Goal: Task Accomplishment & Management: Manage account settings

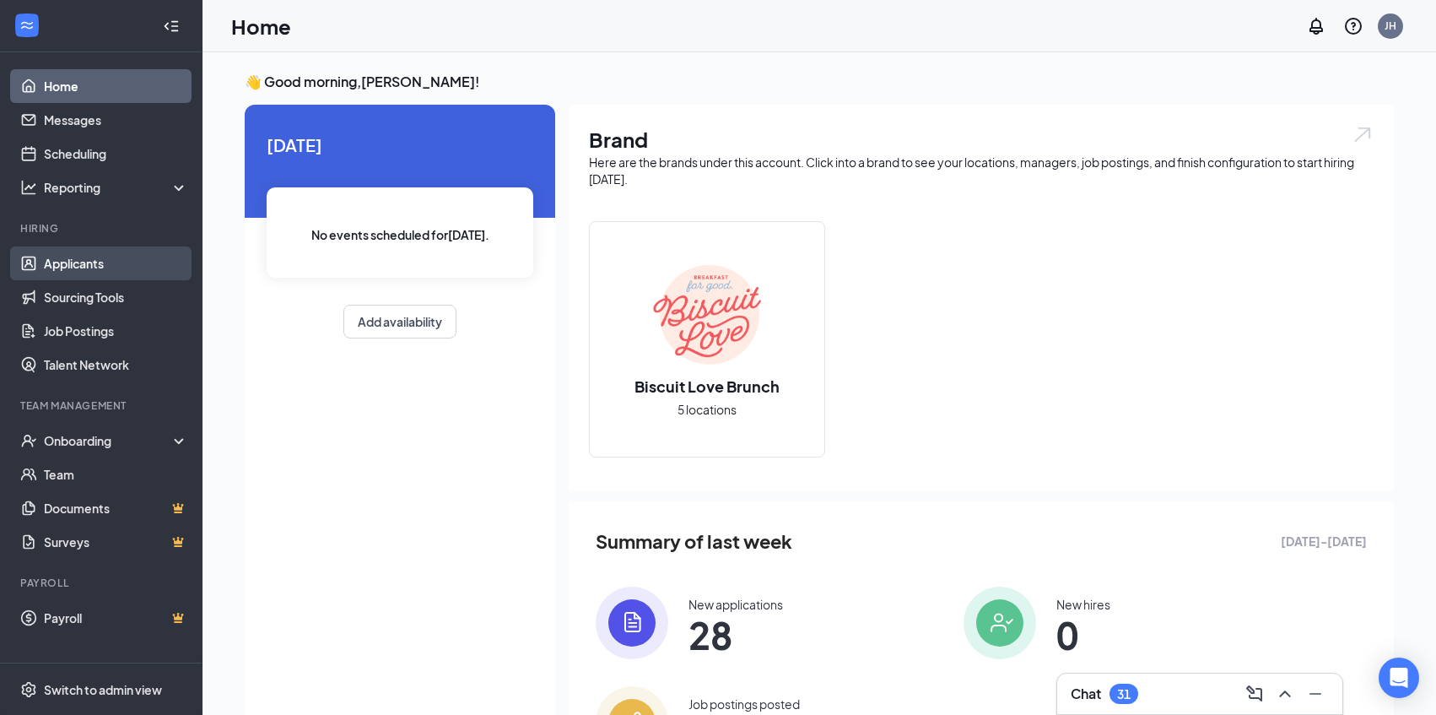
click at [98, 261] on link "Applicants" at bounding box center [116, 263] width 144 height 34
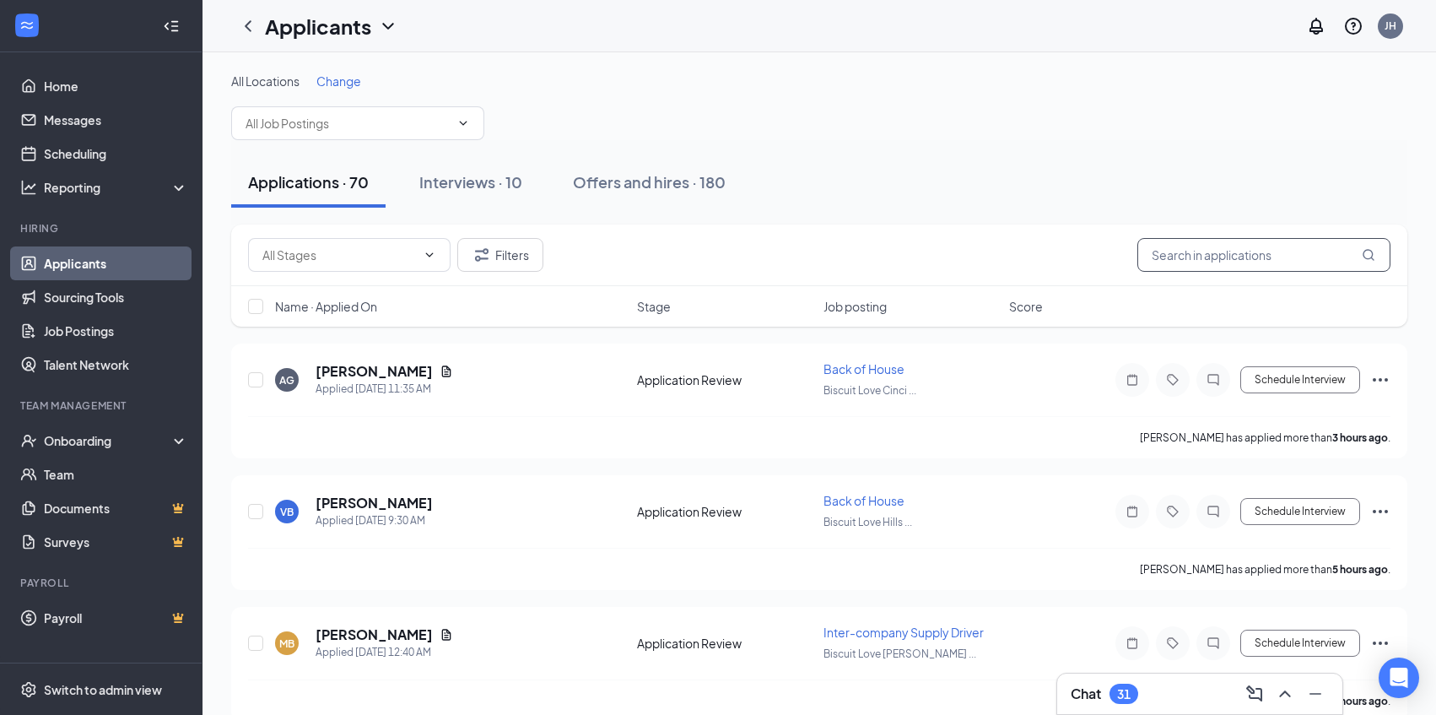
click at [1217, 259] on input "text" at bounding box center [1263, 255] width 253 height 34
click at [337, 81] on span "Change" at bounding box center [338, 80] width 45 height 15
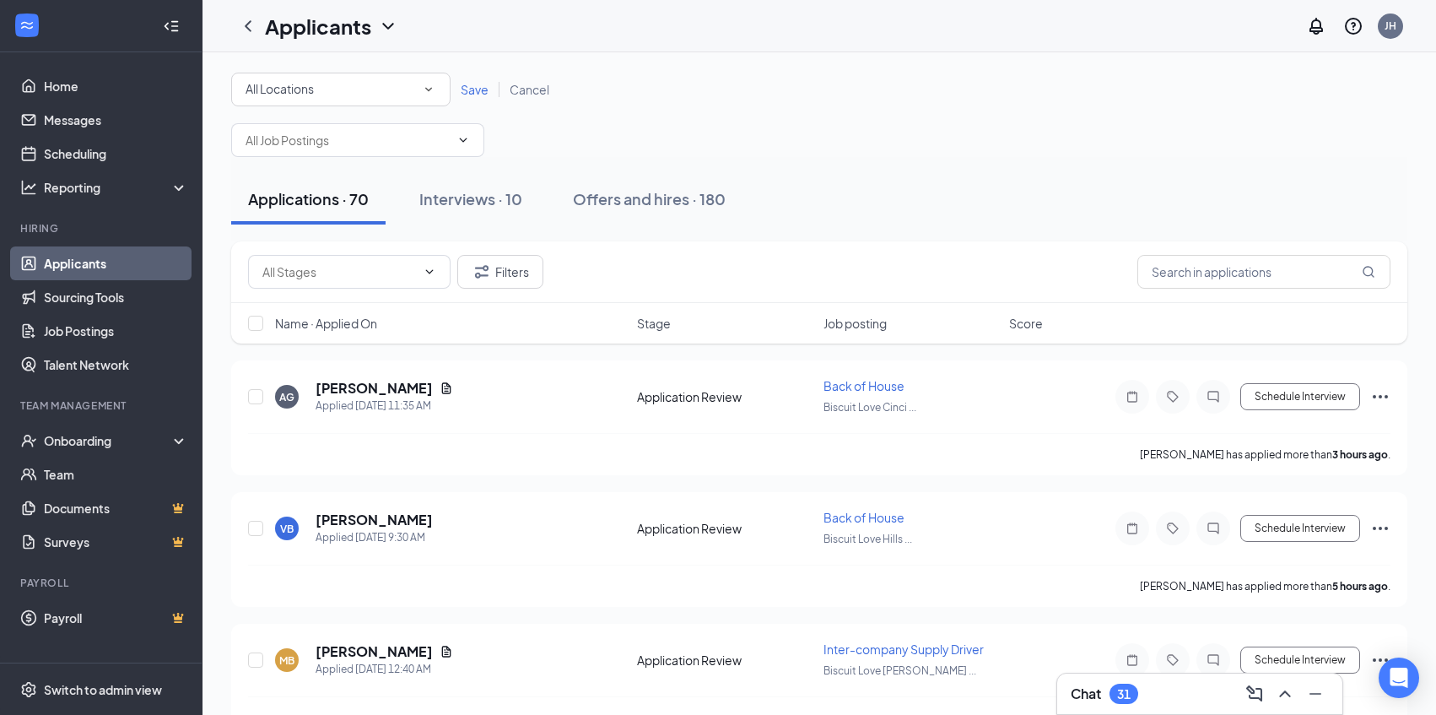
click at [294, 85] on span "All Locations" at bounding box center [279, 88] width 68 height 15
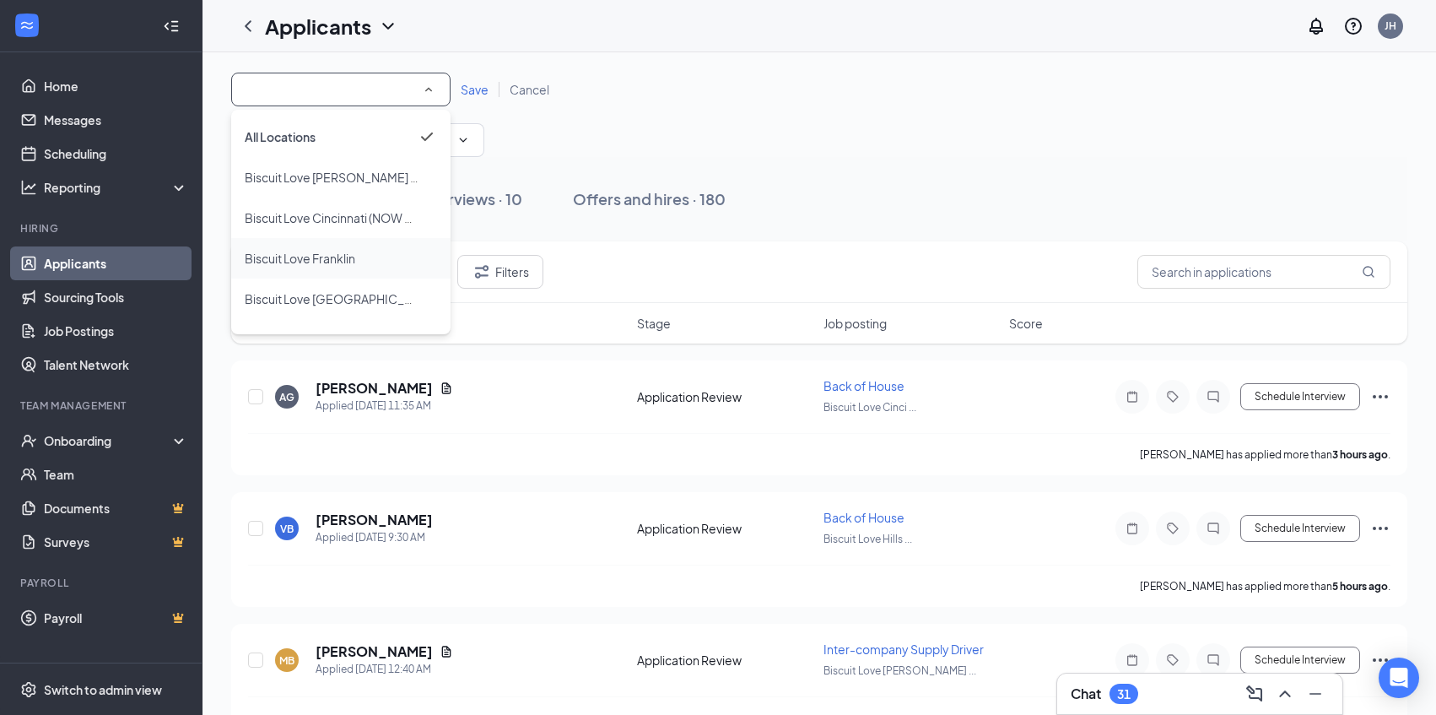
click at [343, 251] on span "Biscuit Love Franklin" at bounding box center [300, 258] width 111 height 15
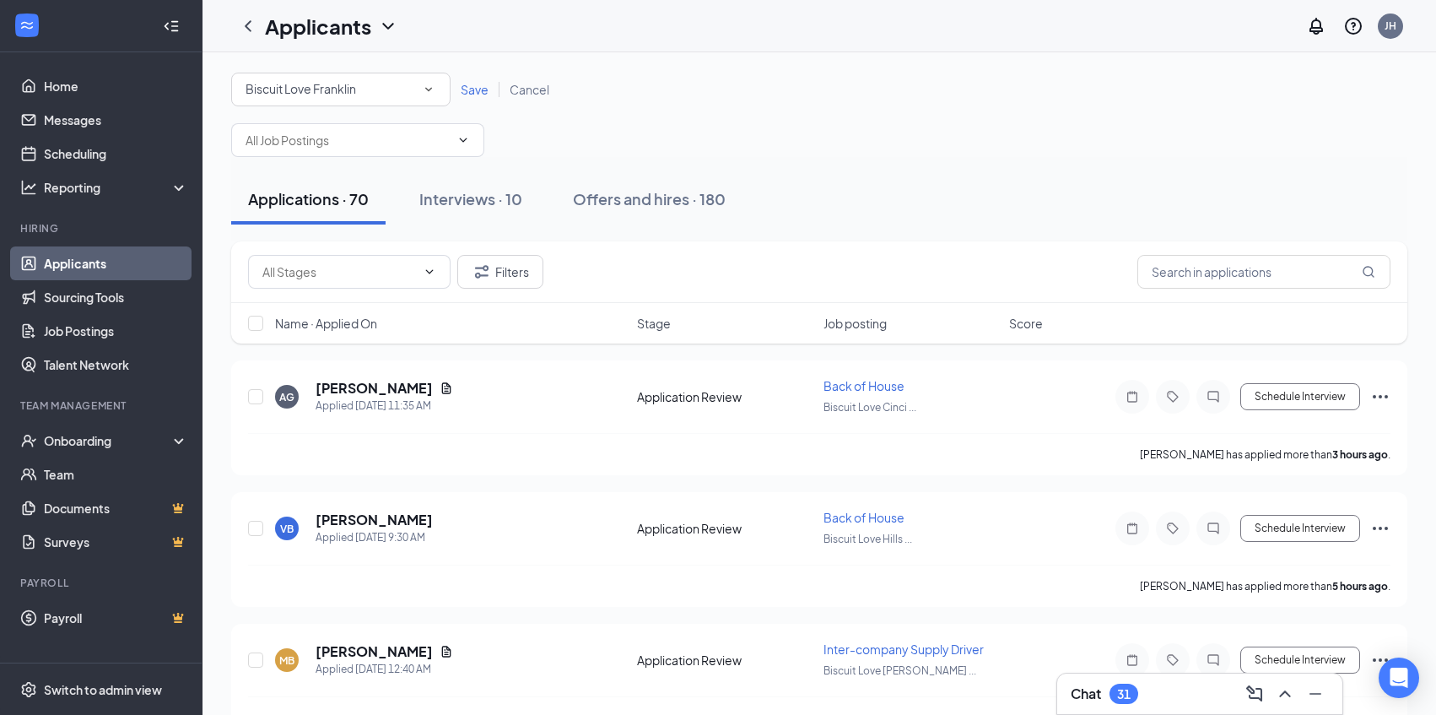
click at [477, 82] on span "Save" at bounding box center [475, 89] width 28 height 15
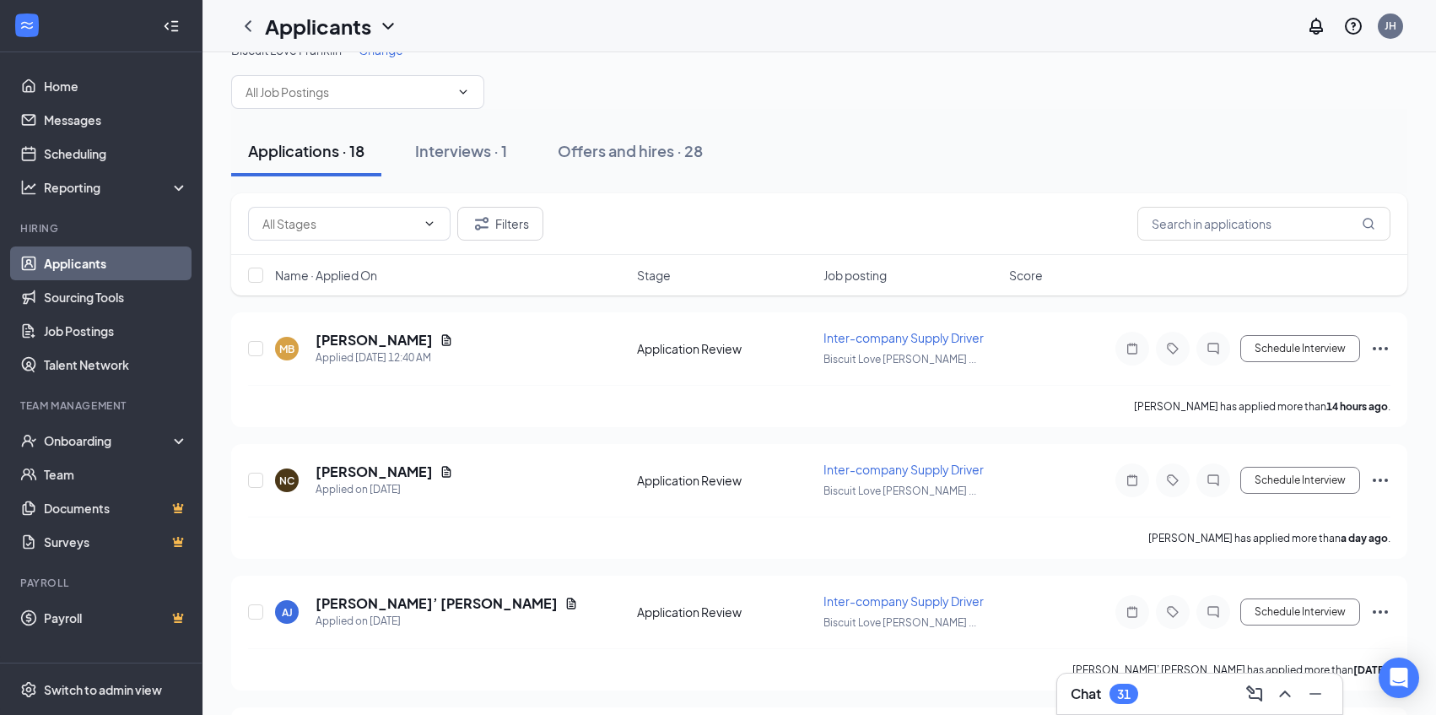
scroll to position [51, 0]
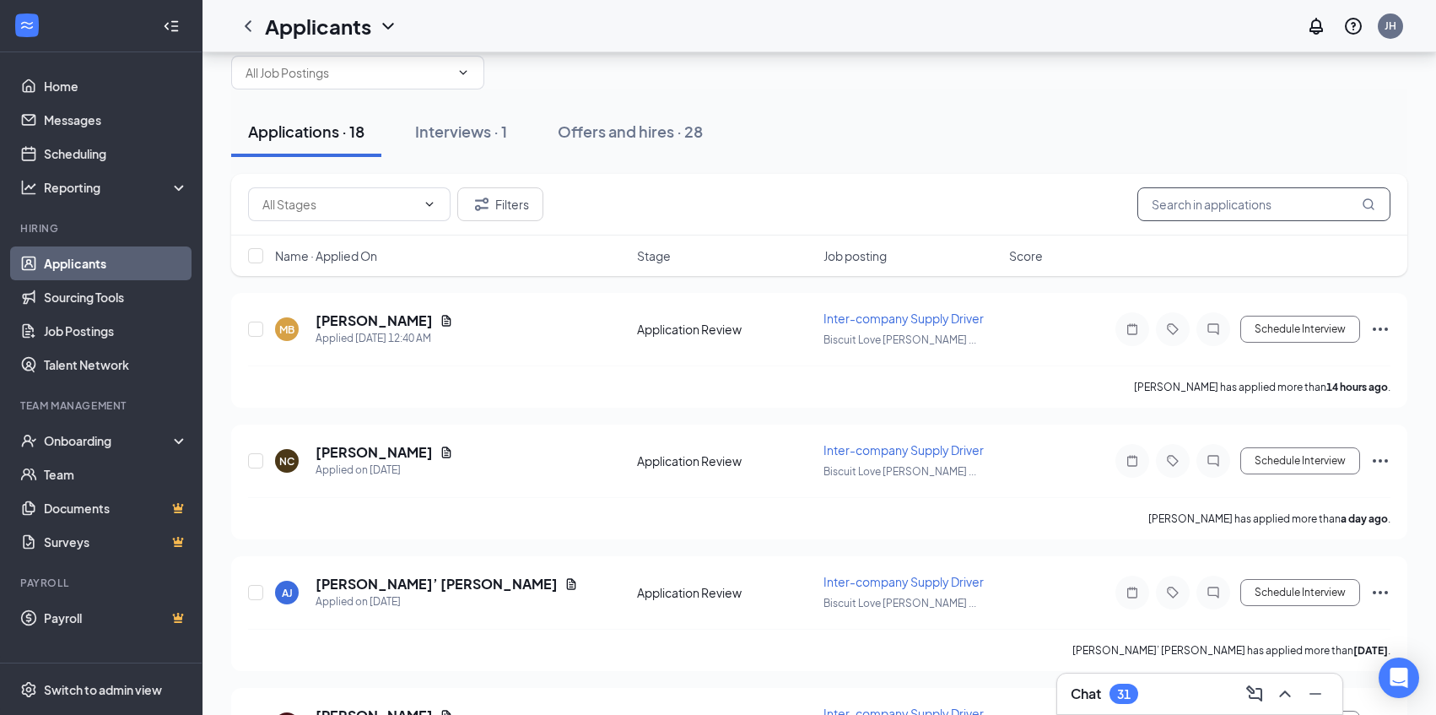
click at [1226, 200] on input "text" at bounding box center [1263, 204] width 253 height 34
type input "[PERSON_NAME]"
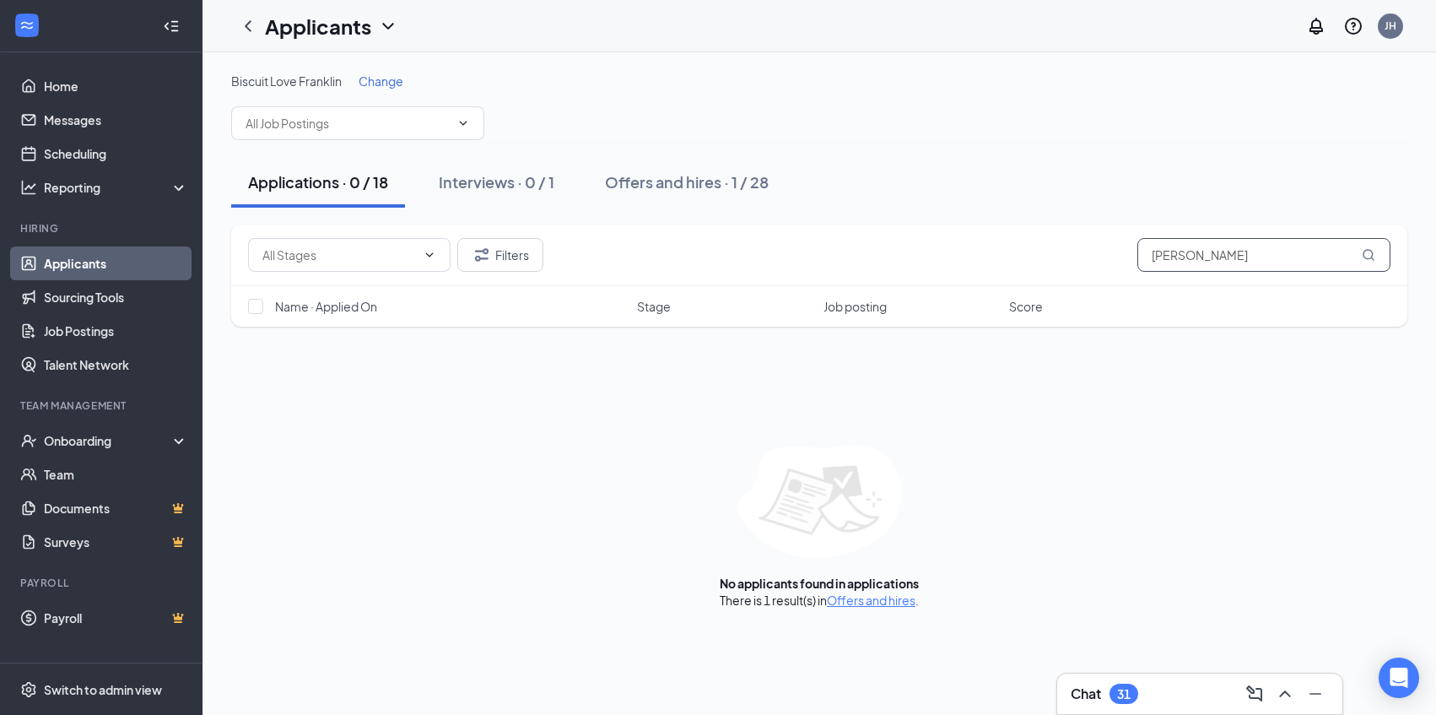
click at [1184, 266] on input "[PERSON_NAME]" at bounding box center [1263, 255] width 253 height 34
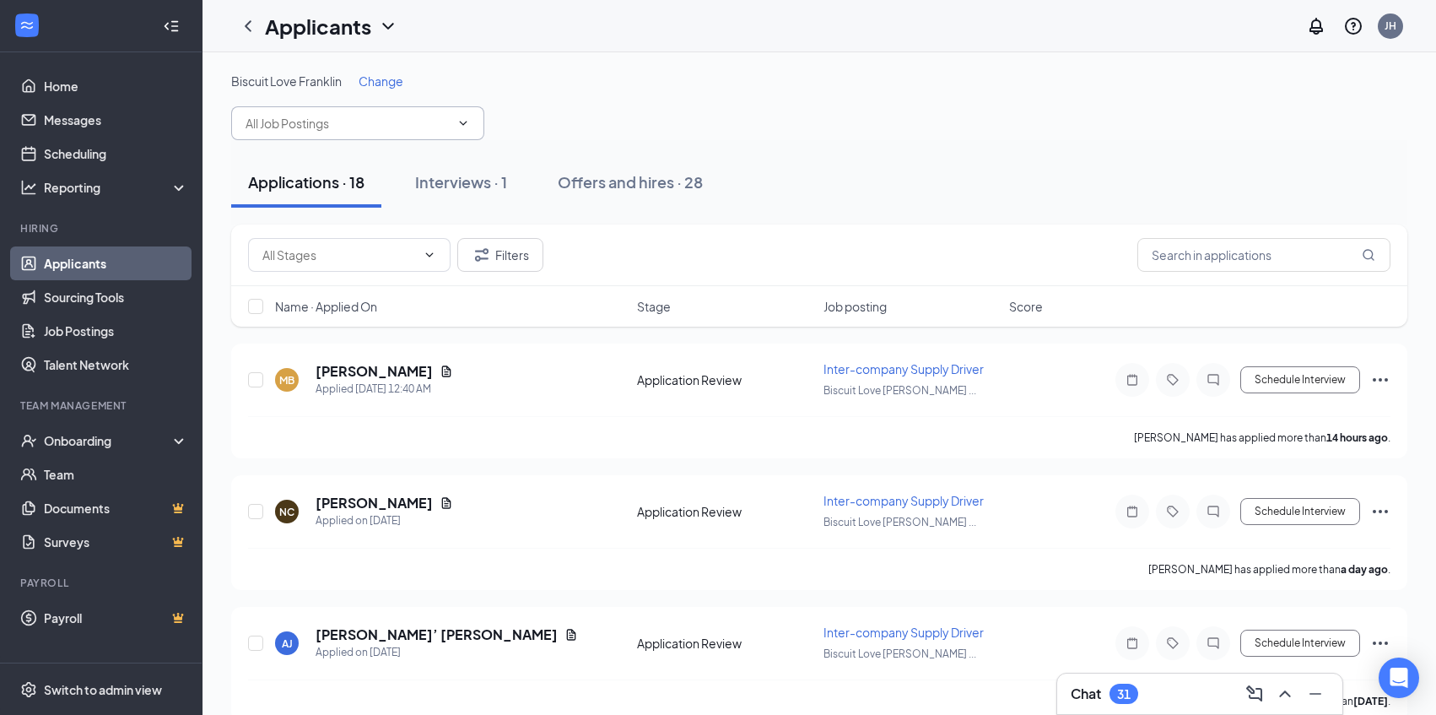
click at [413, 128] on input "text" at bounding box center [347, 123] width 204 height 19
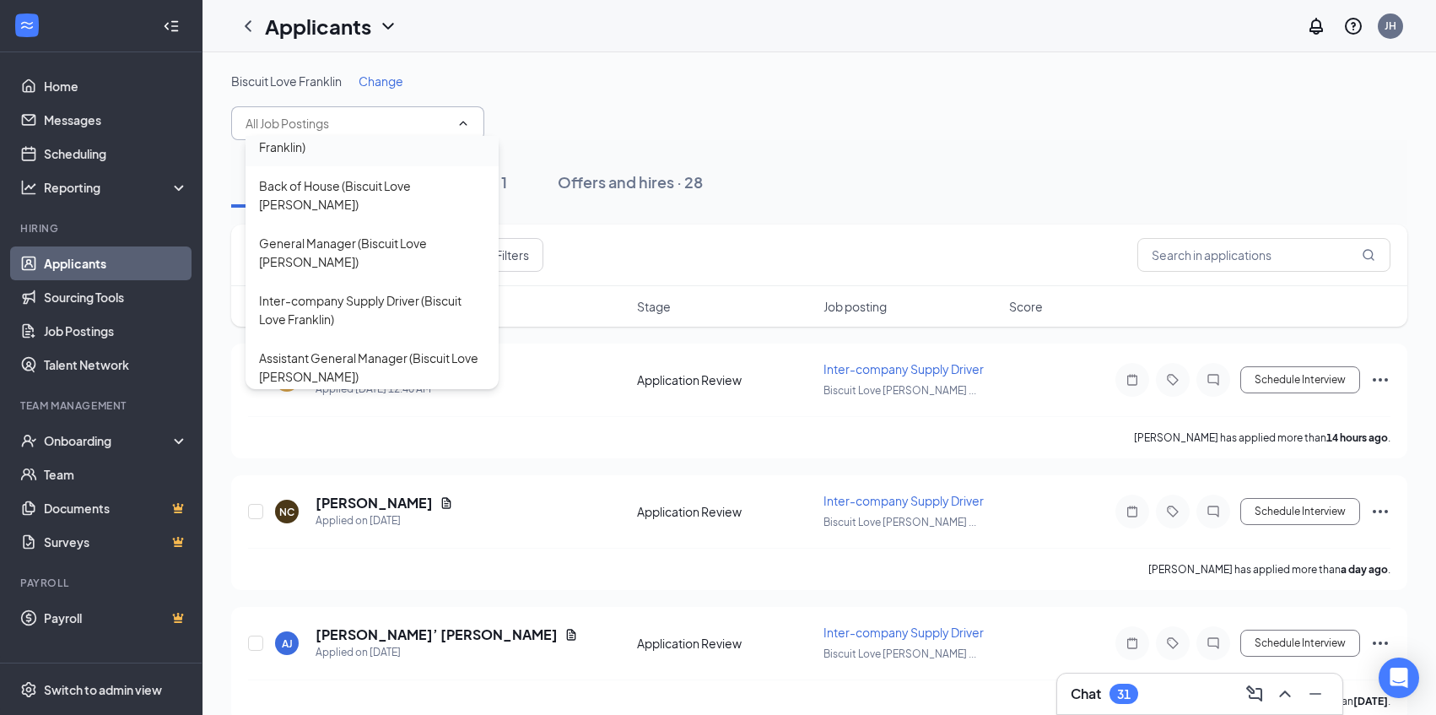
scroll to position [105, 0]
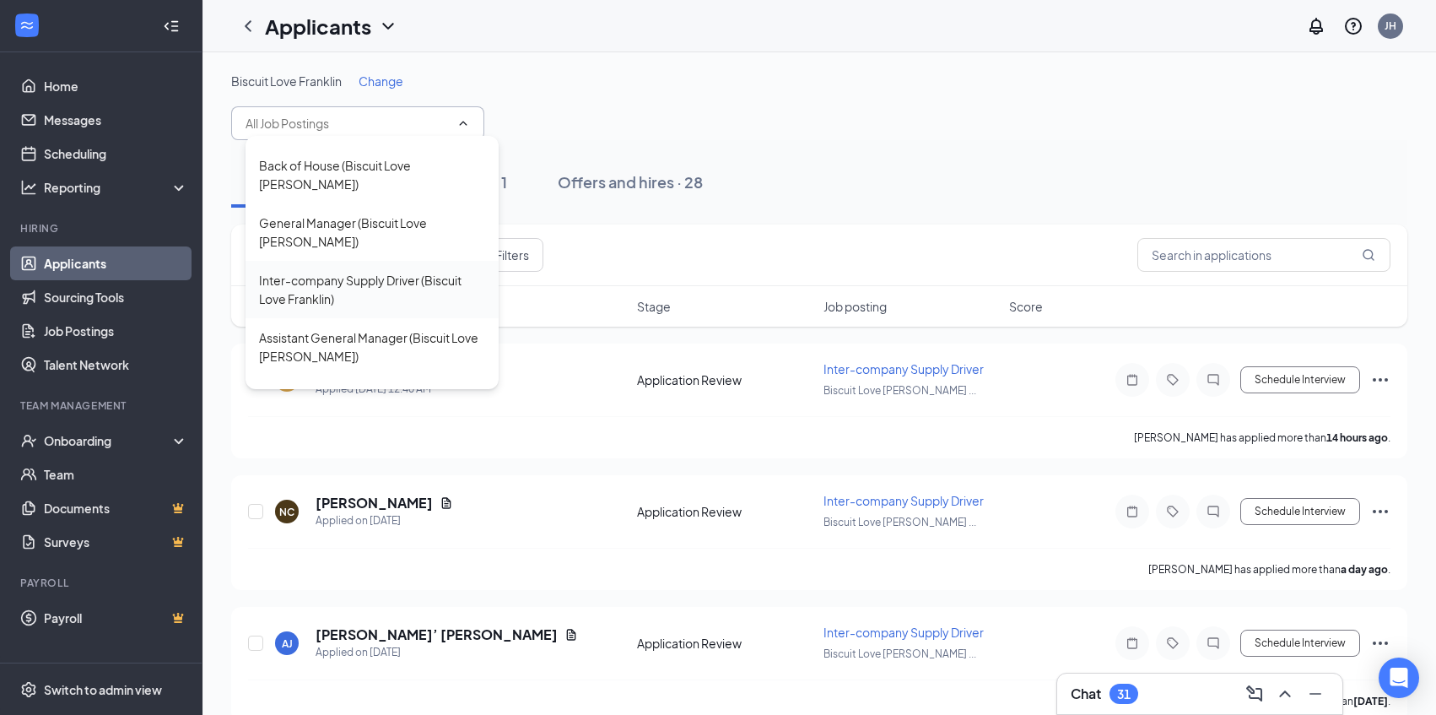
click at [375, 271] on div "Inter-company Supply Driver (Biscuit Love Franklin)" at bounding box center [372, 289] width 226 height 37
type input "Inter-company Supply Driver (Biscuit Love Franklin)"
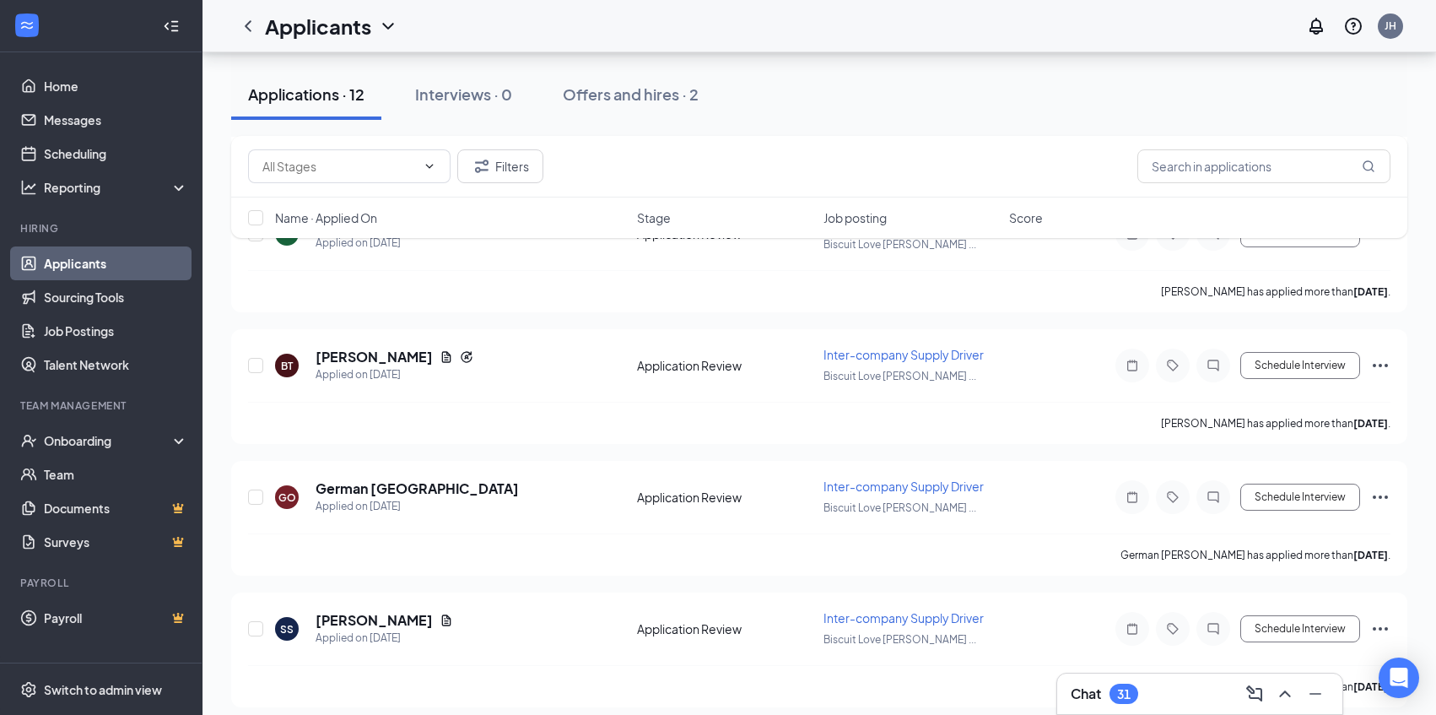
scroll to position [825, 0]
click at [400, 477] on h5 "German [GEOGRAPHIC_DATA]" at bounding box center [417, 486] width 203 height 19
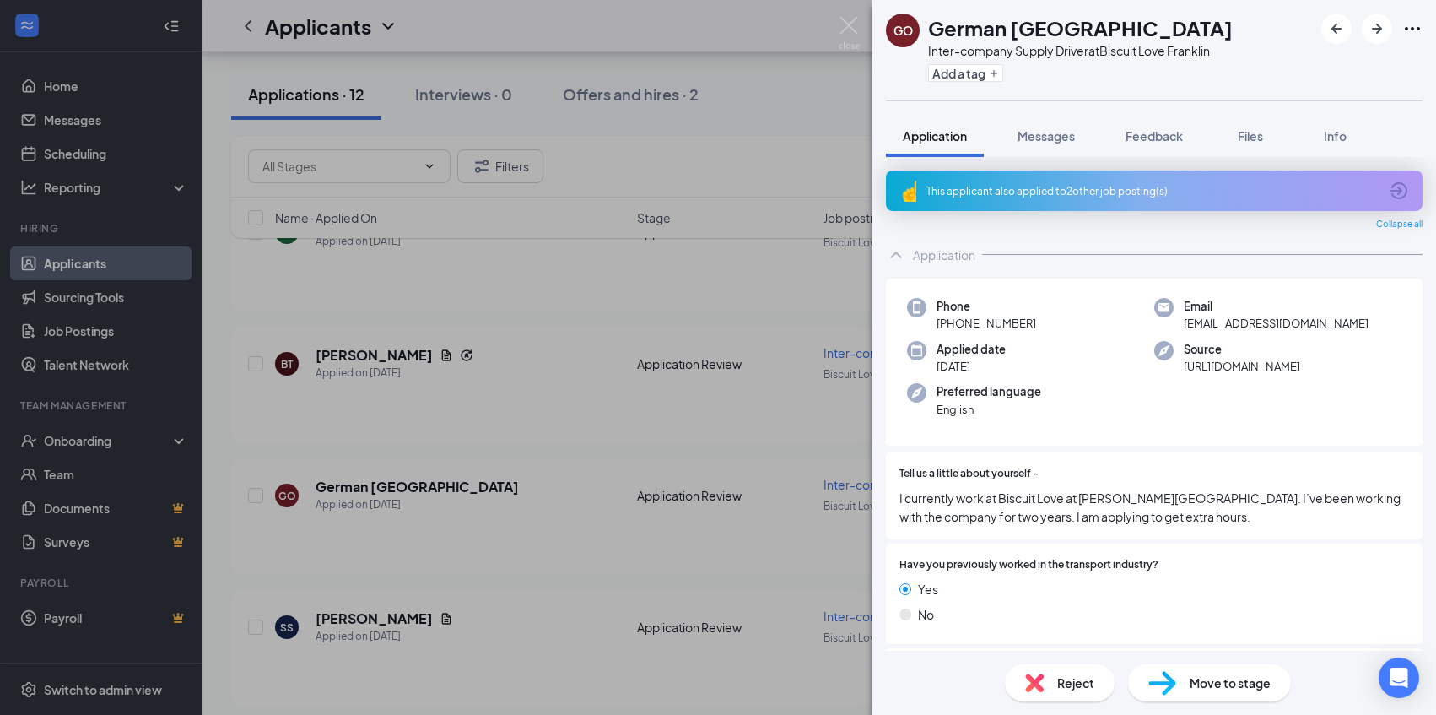
click at [765, 165] on div "GO German [PERSON_NAME] Inter-company Supply Driver at Biscuit Love Franklin Ad…" at bounding box center [718, 357] width 1436 height 715
